Goal: Unclear: Unclear

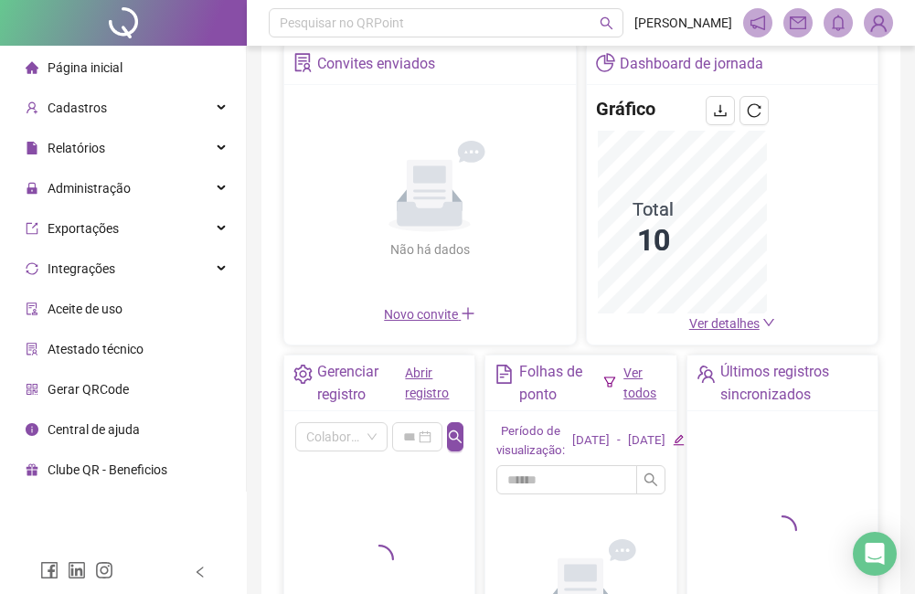
scroll to position [183, 0]
